Goal: Task Accomplishment & Management: Complete application form

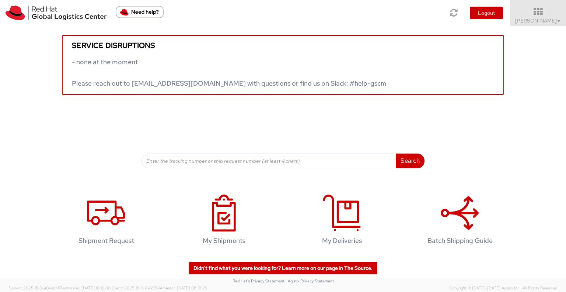
scroll to position [3, 0]
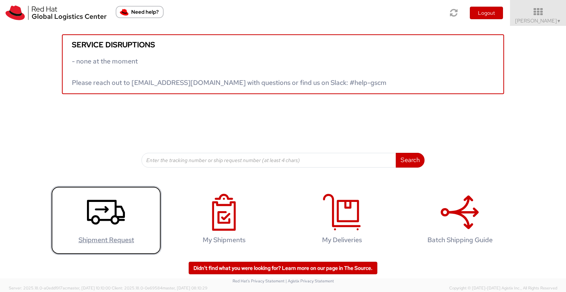
click at [101, 209] on icon at bounding box center [106, 212] width 38 height 37
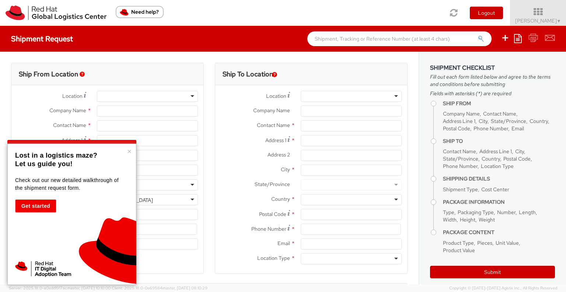
select select
select select "762"
click at [130, 150] on button "×" at bounding box center [129, 151] width 4 height 7
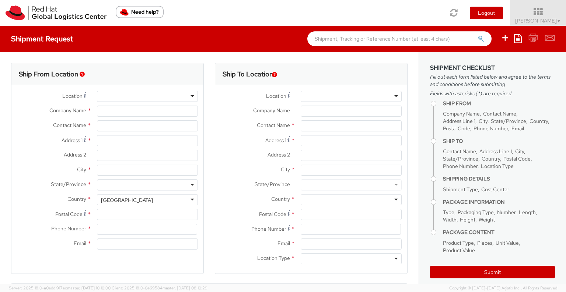
click at [130, 88] on div "Location * Company Name * Contact Name * Address 1 * Address 2 * City * State/P…" at bounding box center [107, 171] width 192 height 173
click at [129, 93] on div at bounding box center [147, 96] width 101 height 11
type input "Red Hat Limited"
type input "[PERSON_NAME]"
type input "[STREET_ADDRESS]"
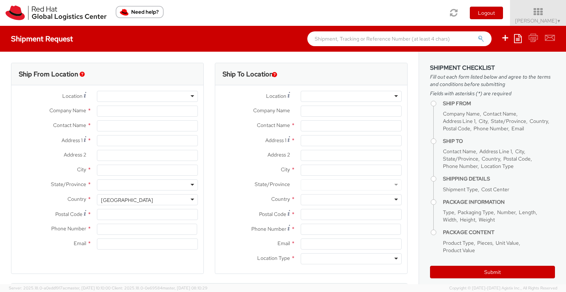
type input "Kinsale Rd"
type input "[GEOGRAPHIC_DATA]"
type input "T12 XR60"
type input "353212303406"
type input "[EMAIL_ADDRESS][DOMAIN_NAME]"
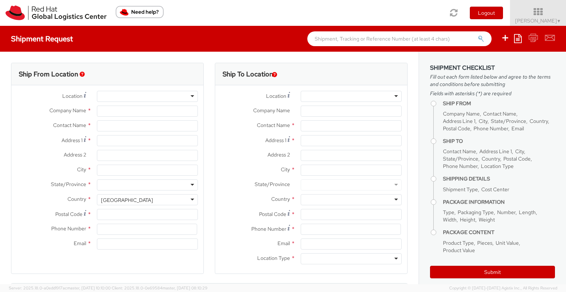
select select "CM"
select select "KGS"
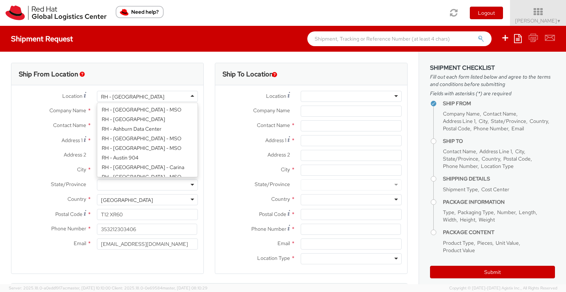
click at [191, 98] on div "RH - [GEOGRAPHIC_DATA]" at bounding box center [147, 96] width 101 height 11
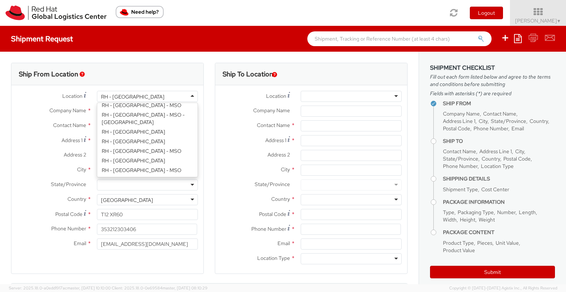
click at [140, 169] on div "Location * [GEOGRAPHIC_DATA] - [GEOGRAPHIC_DATA] [GEOGRAPHIC_DATA] - [GEOGRAPHI…" at bounding box center [107, 172] width 192 height 162
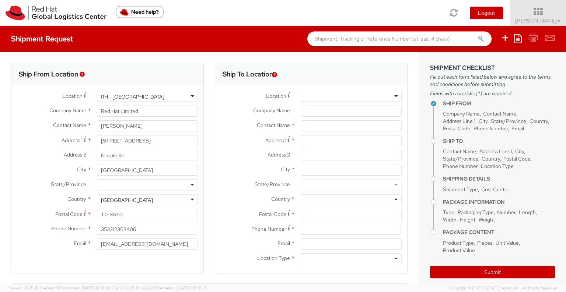
click at [190, 186] on div at bounding box center [147, 184] width 101 height 11
click at [136, 213] on input "Postal Code *" at bounding box center [147, 214] width 101 height 11
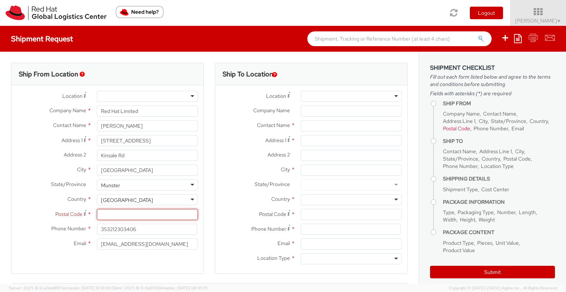
paste input "T12 XR60"
type input "T12 XR60"
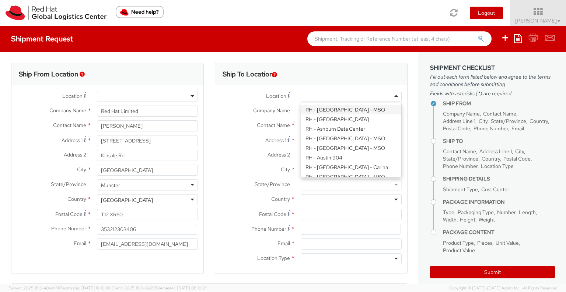
click at [323, 99] on div at bounding box center [351, 96] width 101 height 11
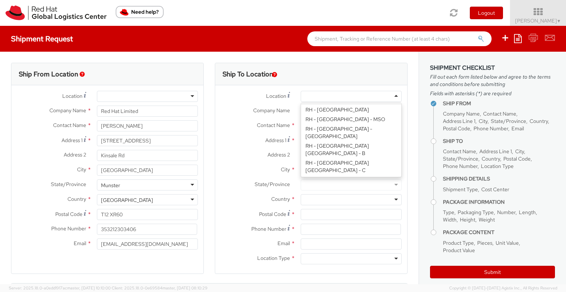
scroll to position [223, 0]
type input "Red Hat Czech s.r.o."
type input "Purkynova 647/111"
type input "[GEOGRAPHIC_DATA]"
type input "621 00"
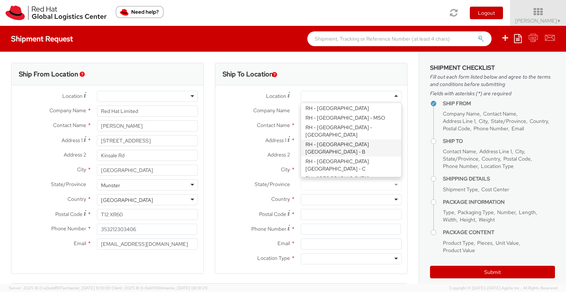
type input "420 532 294 555"
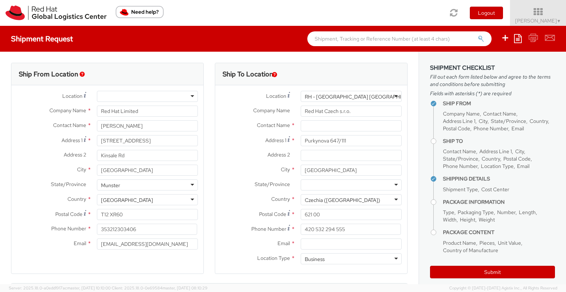
scroll to position [0, 0]
click at [329, 127] on input "text" at bounding box center [351, 125] width 101 height 11
paste input "Attn: Red Hat IT - Endpoint Systems"
type input "Attn: Red Hat IT - Endpoint Systems"
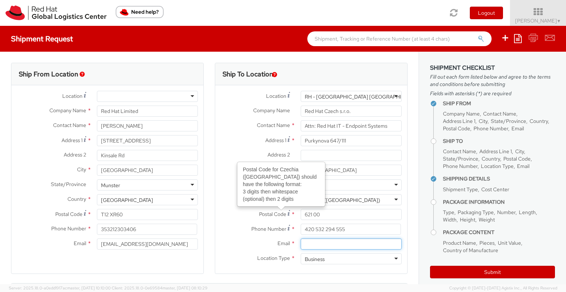
click at [332, 245] on input "Email *" at bounding box center [351, 243] width 101 height 11
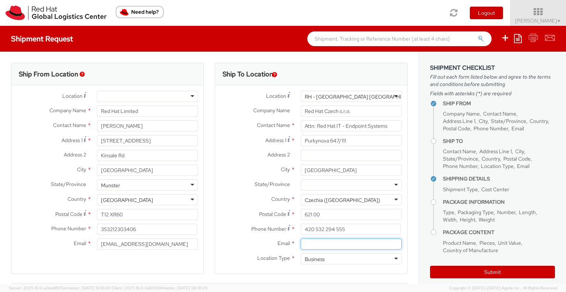
paste input "[EMAIL_ADDRESS][DOMAIN_NAME]"
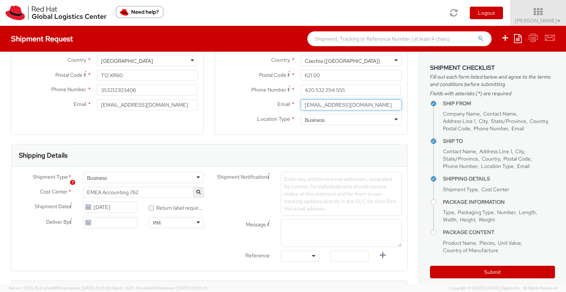
scroll to position [184, 0]
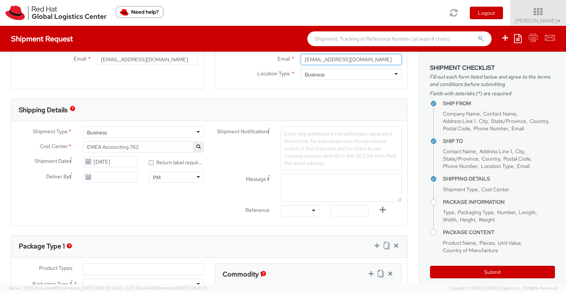
type input "[EMAIL_ADDRESS][DOMAIN_NAME]"
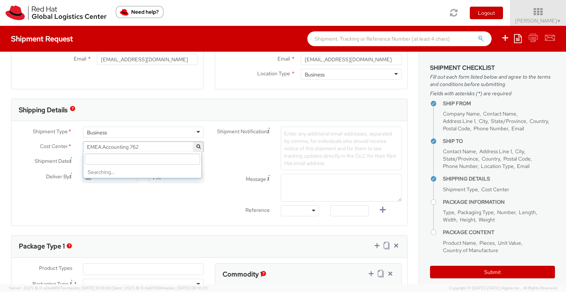
click at [172, 146] on span "EMEA Accounting 762" at bounding box center [143, 146] width 113 height 7
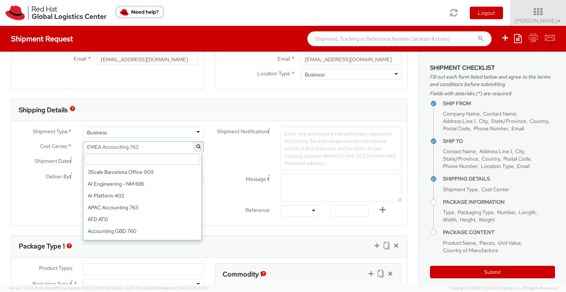
scroll to position [2731, 0]
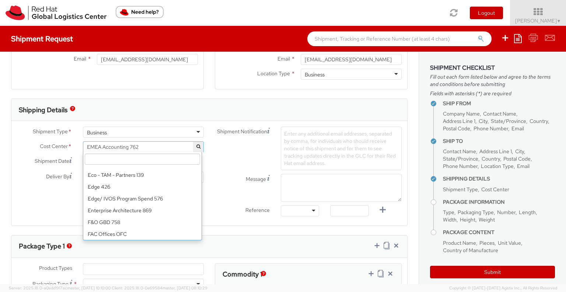
click at [165, 163] on input "search" at bounding box center [142, 158] width 115 height 11
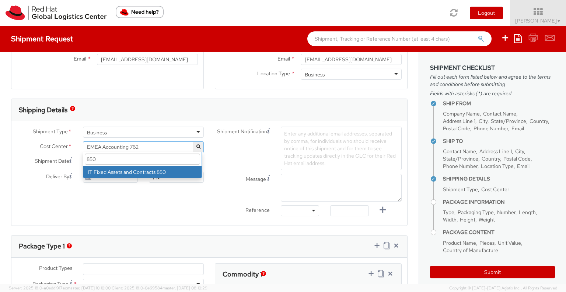
scroll to position [0, 0]
type input "850"
select select "850"
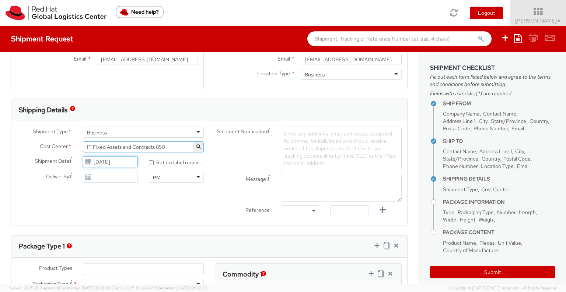
click at [131, 161] on input "[DATE]" at bounding box center [110, 161] width 55 height 11
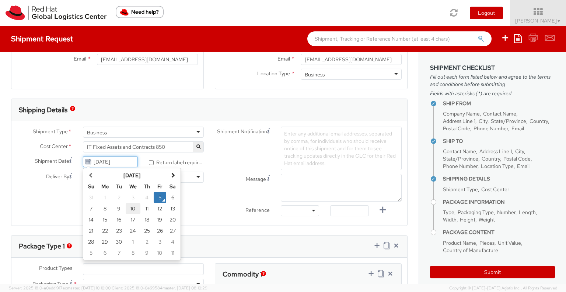
click at [133, 208] on td "10" at bounding box center [133, 208] width 15 height 11
type input "[DATE]"
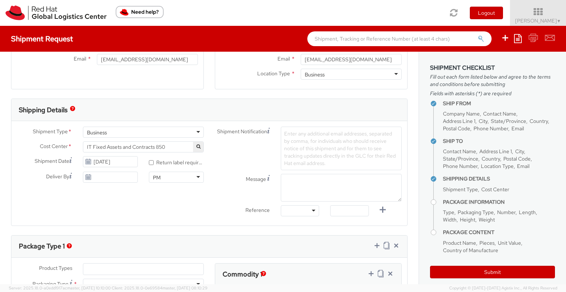
click at [309, 210] on div at bounding box center [300, 210] width 38 height 11
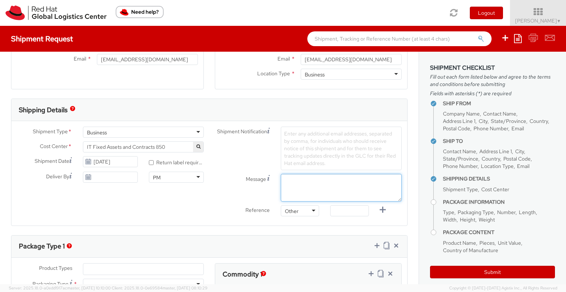
click at [307, 183] on textarea "Message" at bounding box center [341, 188] width 121 height 28
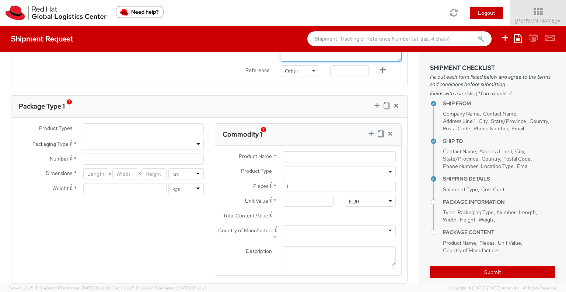
scroll to position [332, 0]
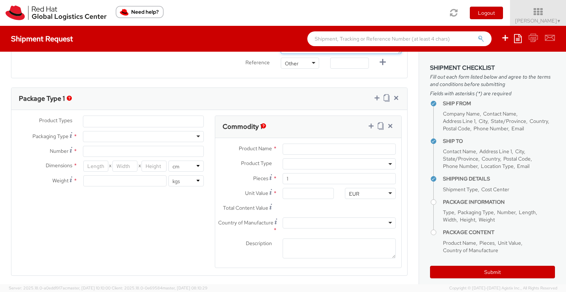
type textarea "Pick up time Morning"
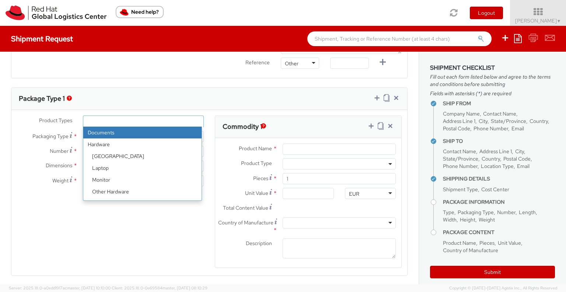
click at [156, 117] on ul at bounding box center [143, 121] width 120 height 11
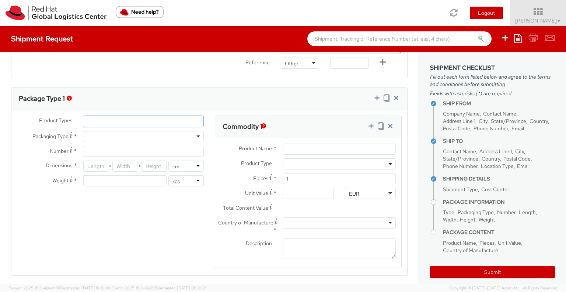
click at [156, 117] on ul at bounding box center [143, 121] width 120 height 11
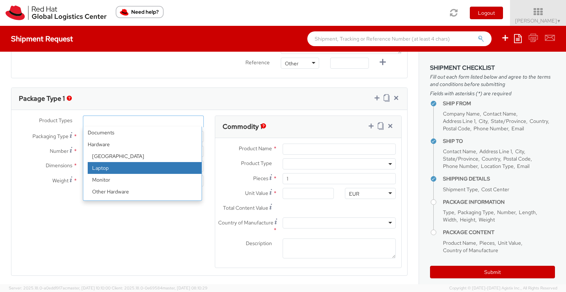
select select "LAPTOP"
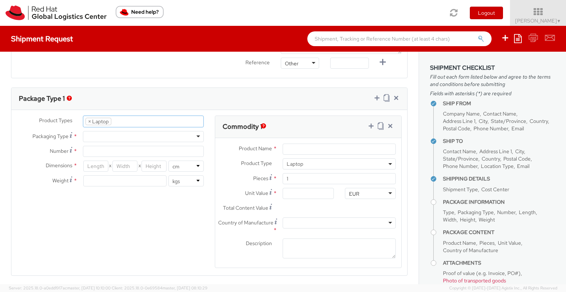
scroll to position [21, 0]
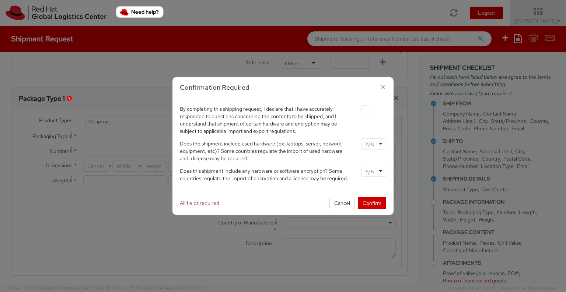
click at [362, 109] on label at bounding box center [365, 109] width 8 height 8
click at [359, 109] on input "checkbox" at bounding box center [356, 109] width 5 height 5
checkbox input "true"
click at [382, 142] on div at bounding box center [373, 143] width 25 height 11
click at [383, 170] on div at bounding box center [373, 171] width 25 height 11
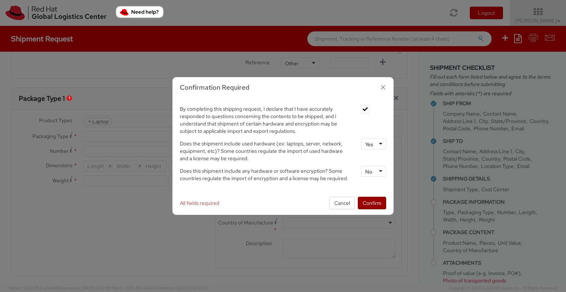
click at [375, 201] on button "Confirm" at bounding box center [372, 203] width 28 height 13
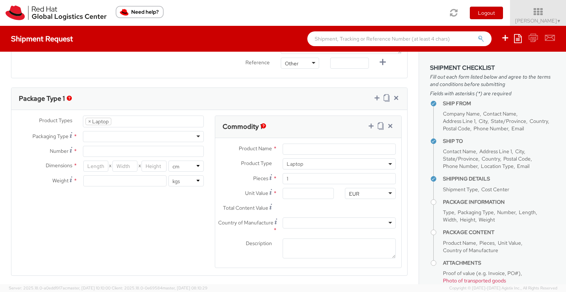
click at [157, 119] on ul "× Laptop" at bounding box center [143, 121] width 120 height 11
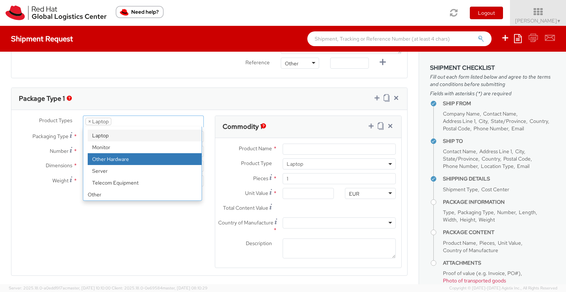
scroll to position [332, 0]
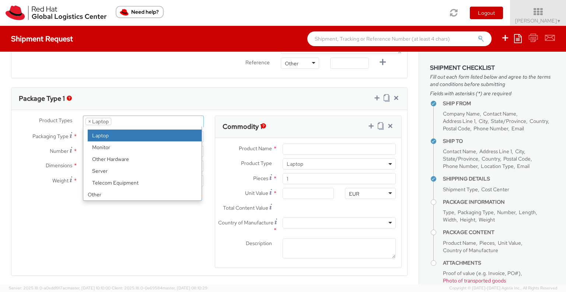
click at [182, 98] on div "Package Type 1" at bounding box center [209, 99] width 396 height 22
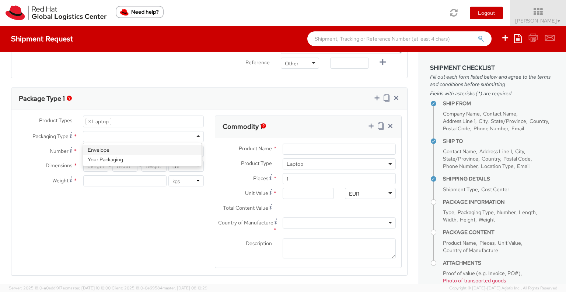
click at [173, 135] on div at bounding box center [143, 136] width 121 height 11
type input "1"
type input "24.13"
